Goal: Obtain resource: Obtain resource

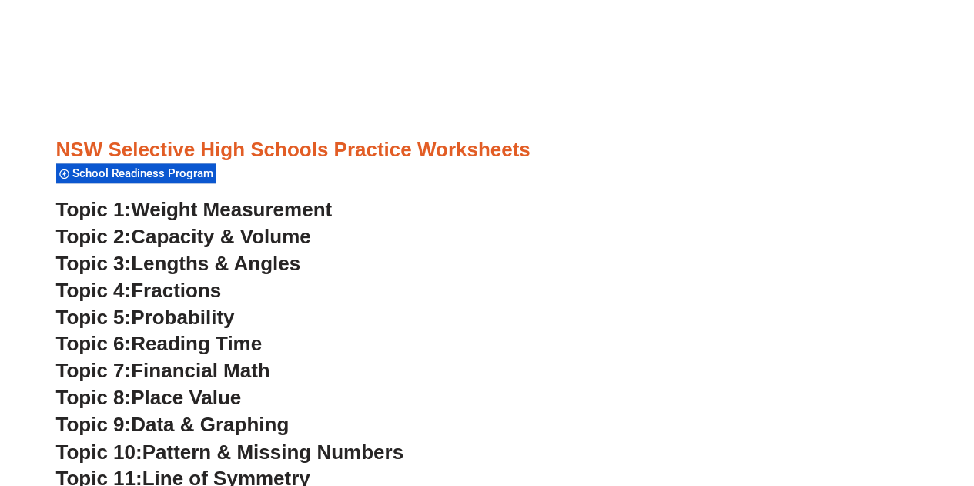
scroll to position [3938, 0]
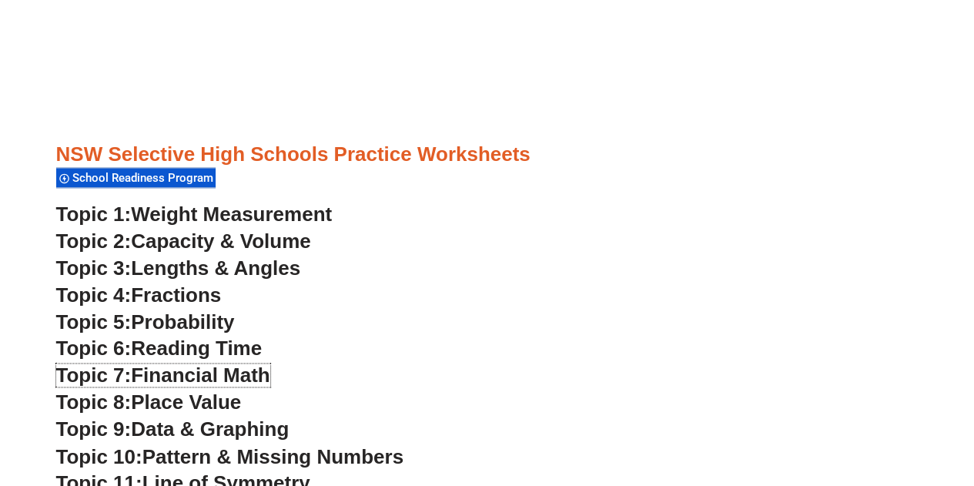
click at [176, 378] on span "Financial Math" at bounding box center [200, 374] width 139 height 23
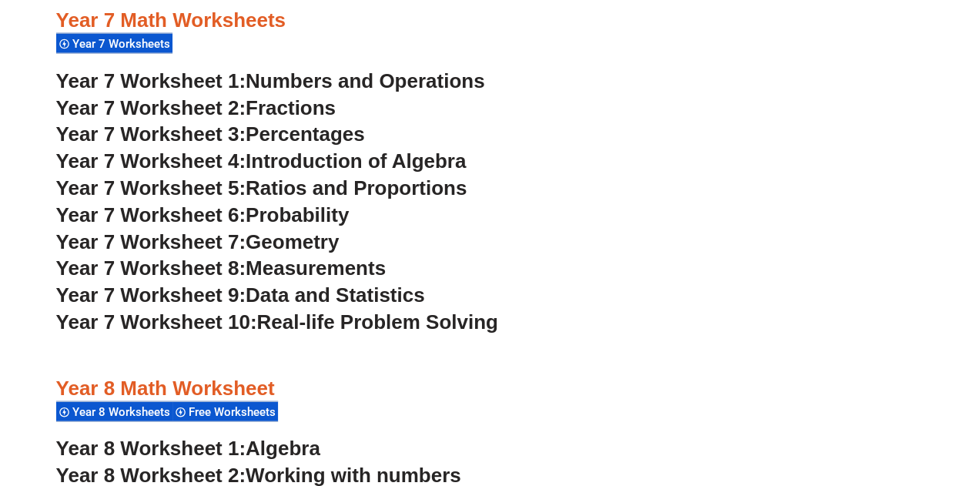
scroll to position [4598, 0]
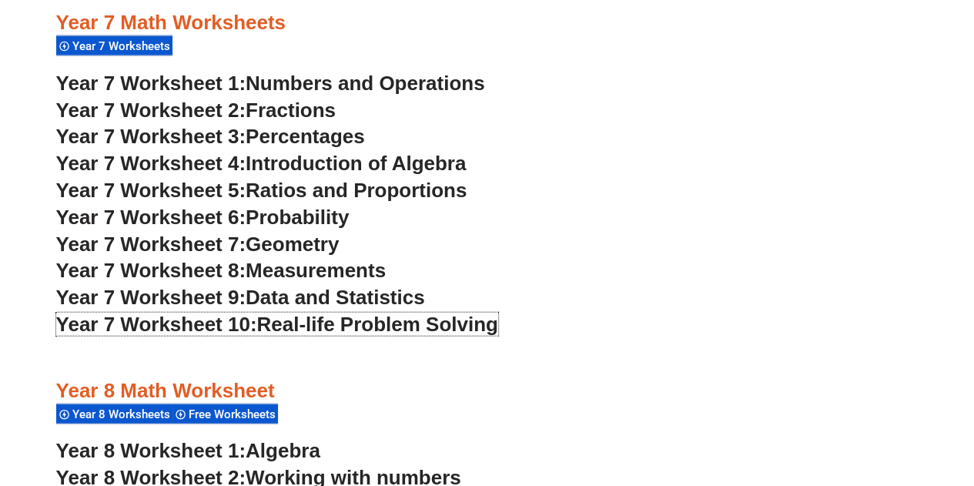
click at [191, 321] on span "Year 7 Worksheet 10:" at bounding box center [156, 324] width 201 height 23
click at [151, 140] on span "Year 7 Worksheet 3:" at bounding box center [151, 136] width 190 height 23
click at [305, 273] on span "Measurements" at bounding box center [316, 270] width 140 height 23
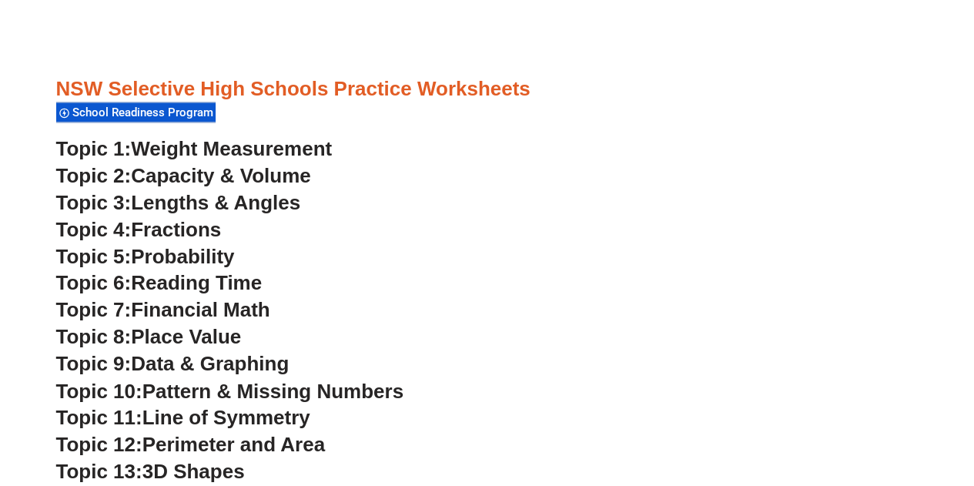
scroll to position [4003, 0]
click at [266, 313] on span "Financial Math" at bounding box center [200, 309] width 139 height 23
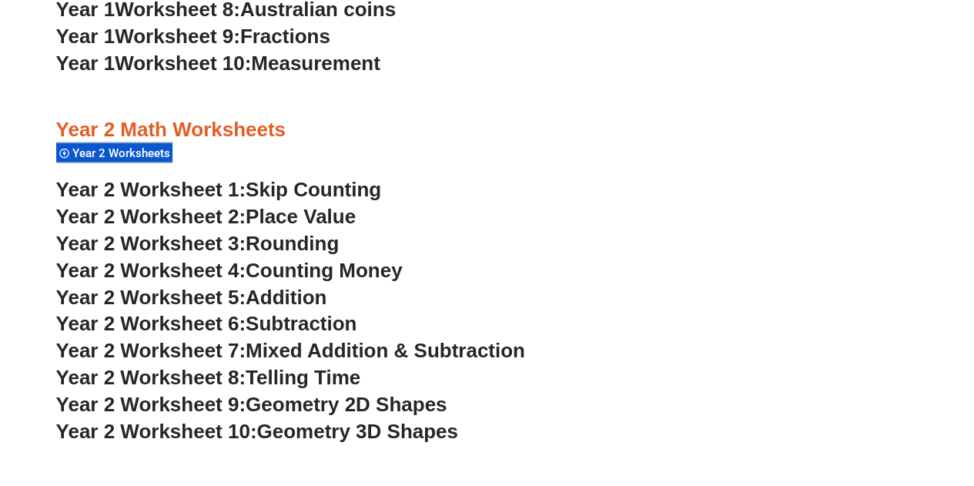
scroll to position [1752, 0]
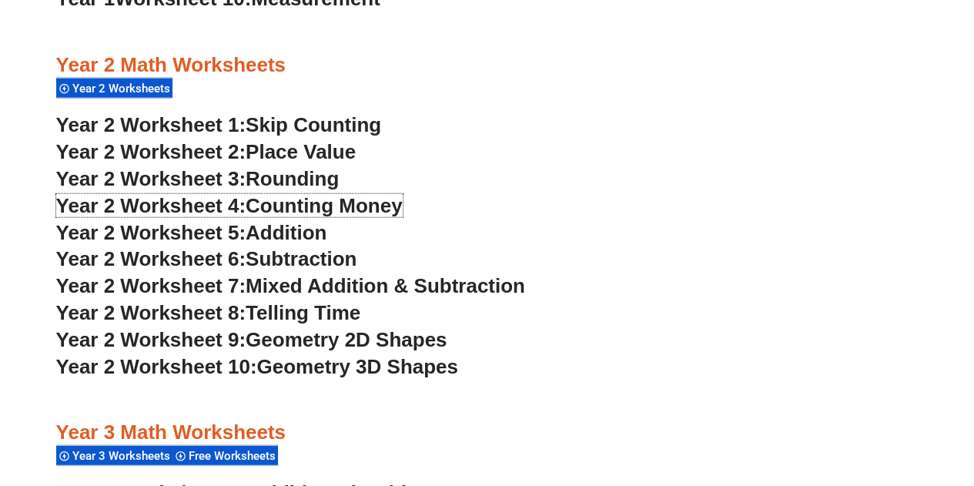
click at [396, 208] on span "Counting Money" at bounding box center [324, 205] width 157 height 23
click at [323, 317] on span "Telling Time" at bounding box center [303, 312] width 115 height 23
click at [227, 178] on span "Year 2 Worksheet 3:" at bounding box center [151, 178] width 190 height 23
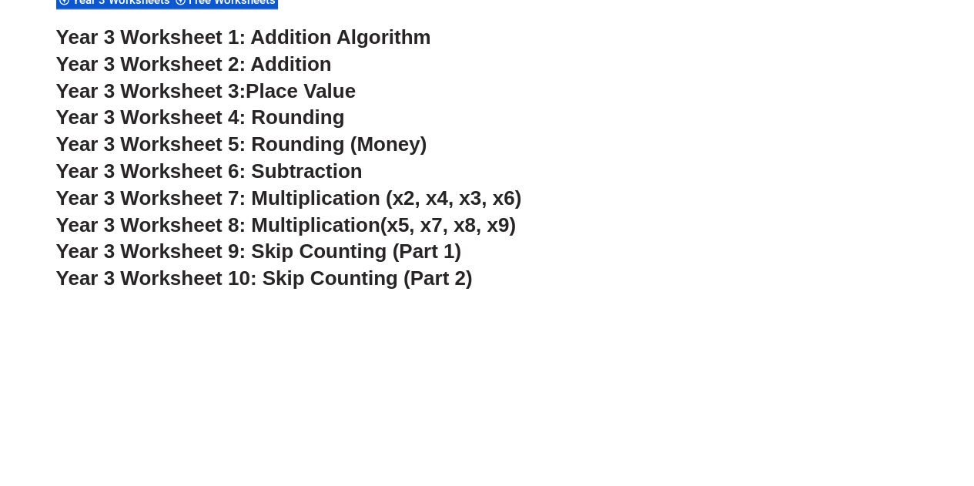
scroll to position [2213, 0]
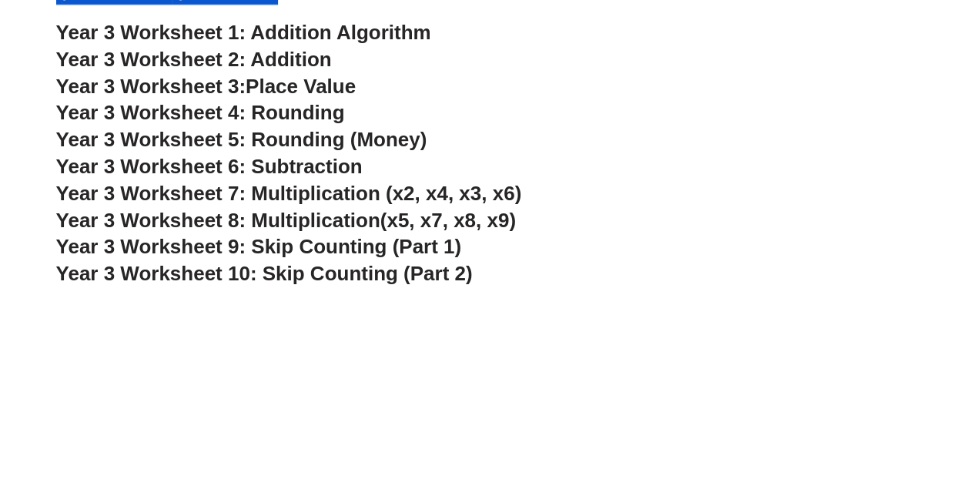
click at [354, 176] on span "Year 3 Worksheet 6: Subtraction" at bounding box center [209, 166] width 306 height 23
click at [403, 141] on span "Year 3 Worksheet 5: Rounding (Money)" at bounding box center [241, 139] width 371 height 23
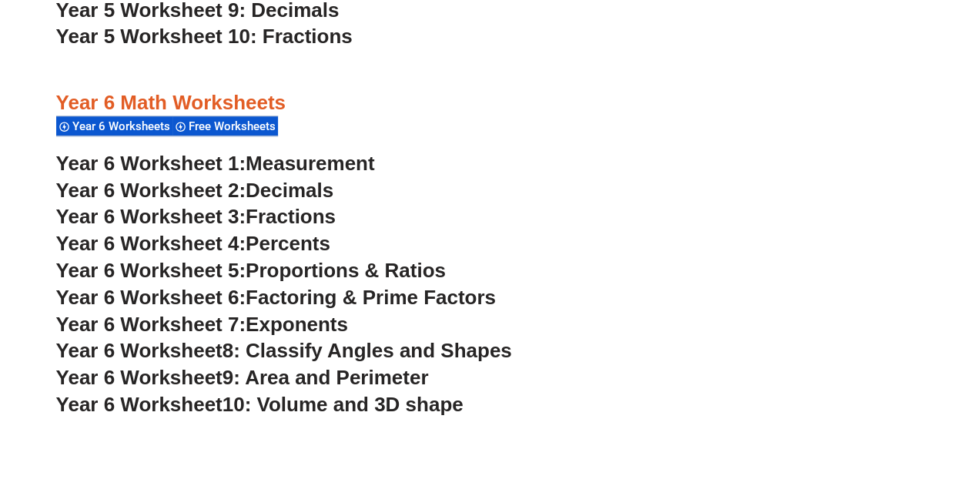
scroll to position [3411, 0]
